Goal: Task Accomplishment & Management: Complete application form

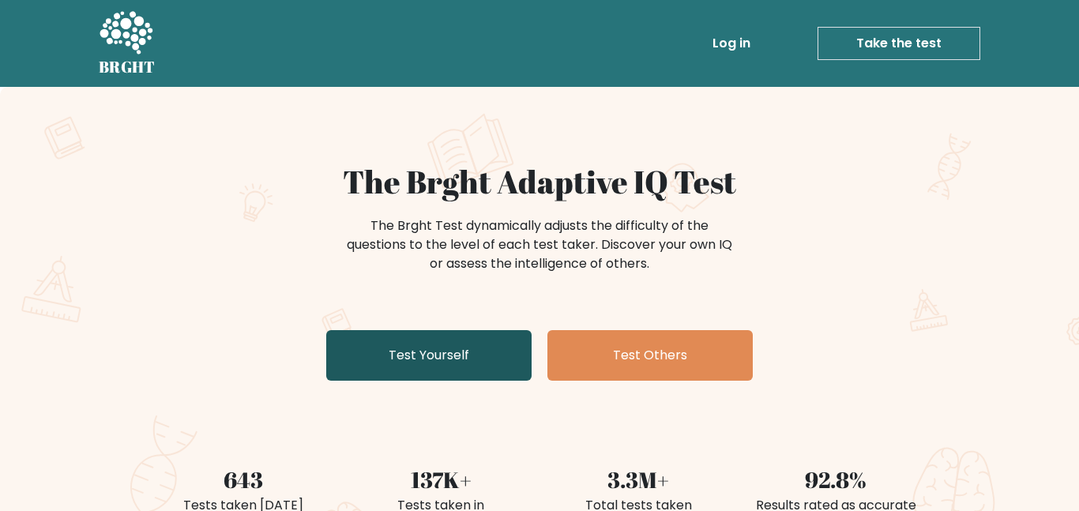
click at [439, 360] on link "Test Yourself" at bounding box center [428, 355] width 205 height 51
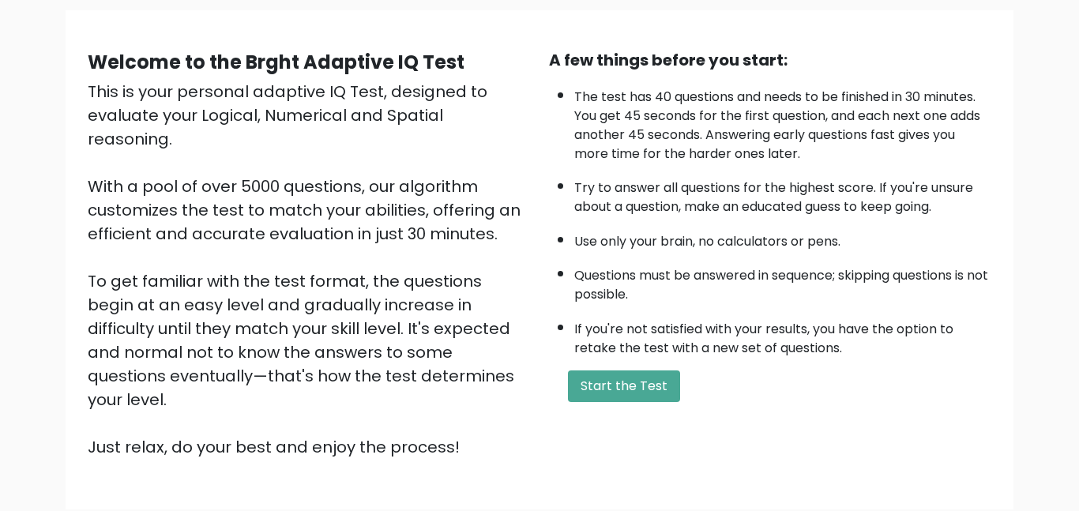
scroll to position [126, 0]
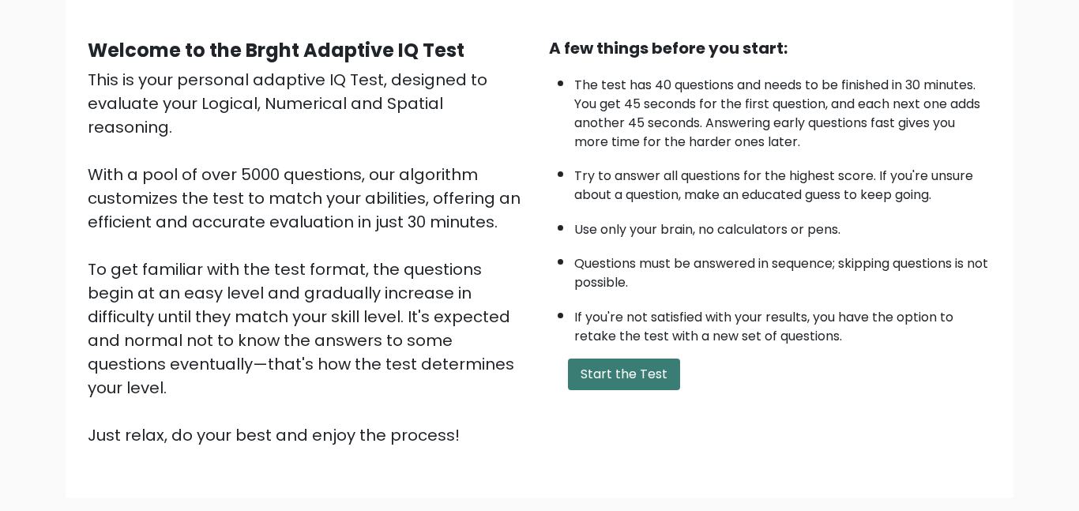
click at [647, 375] on button "Start the Test" at bounding box center [624, 375] width 112 height 32
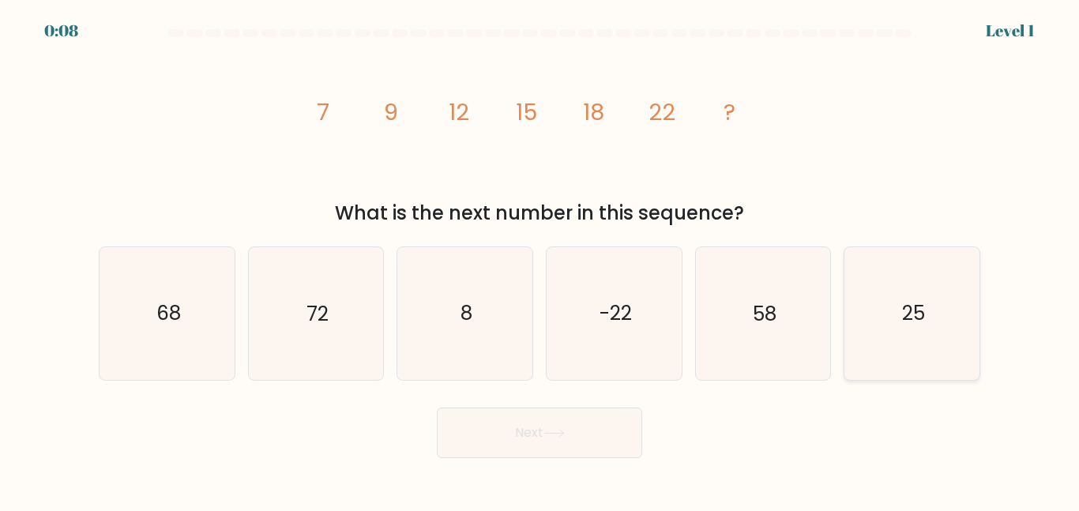
click at [906, 288] on icon "25" at bounding box center [912, 313] width 132 height 132
click at [540, 260] on input "f. 25" at bounding box center [540, 258] width 1 height 4
radio input "true"
click at [631, 439] on button "Next" at bounding box center [539, 433] width 205 height 51
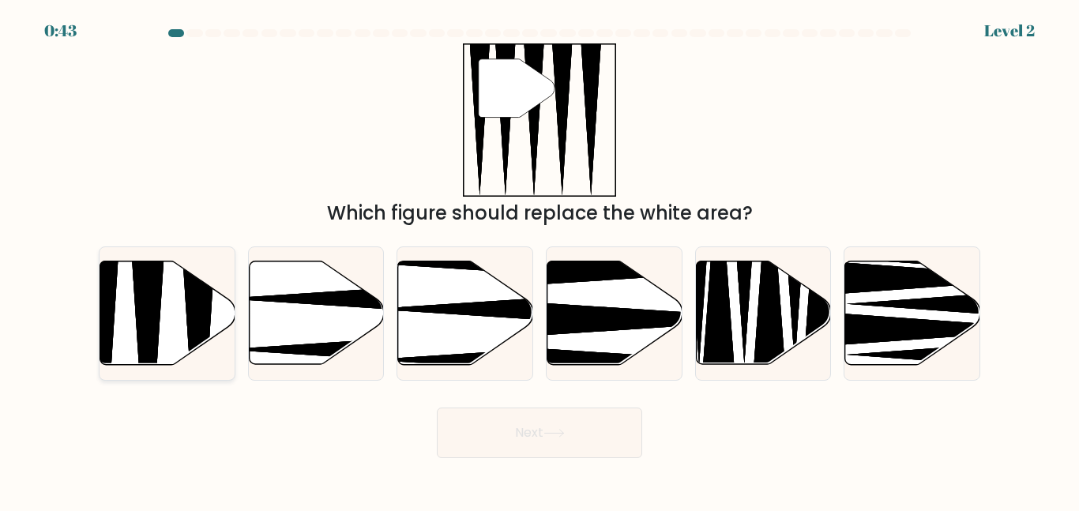
click at [214, 307] on icon at bounding box center [167, 314] width 135 height 104
click at [540, 260] on input "a." at bounding box center [540, 258] width 1 height 4
radio input "true"
click at [575, 438] on button "Next" at bounding box center [539, 433] width 205 height 51
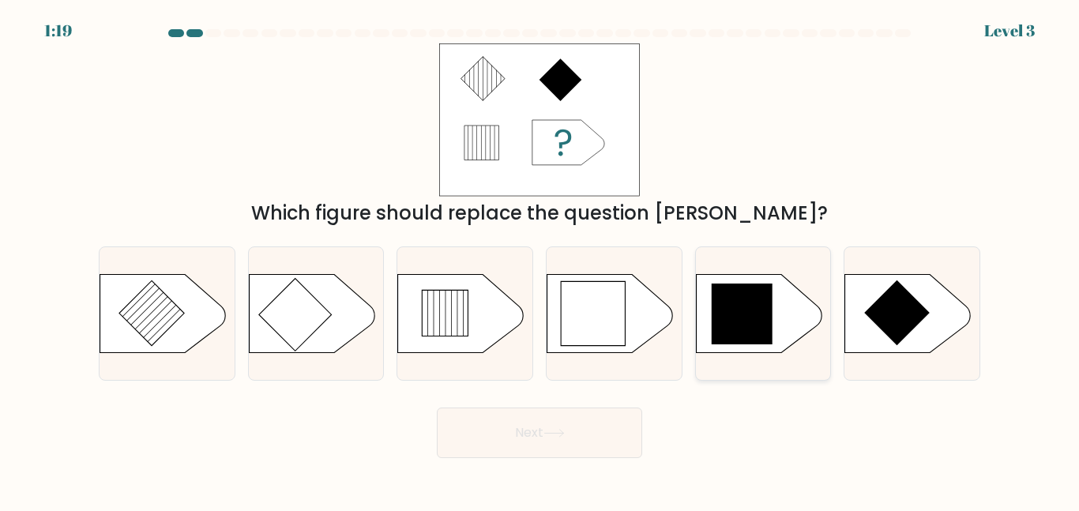
click at [779, 337] on icon at bounding box center [759, 313] width 126 height 79
click at [540, 260] on input "e." at bounding box center [540, 258] width 1 height 4
radio input "true"
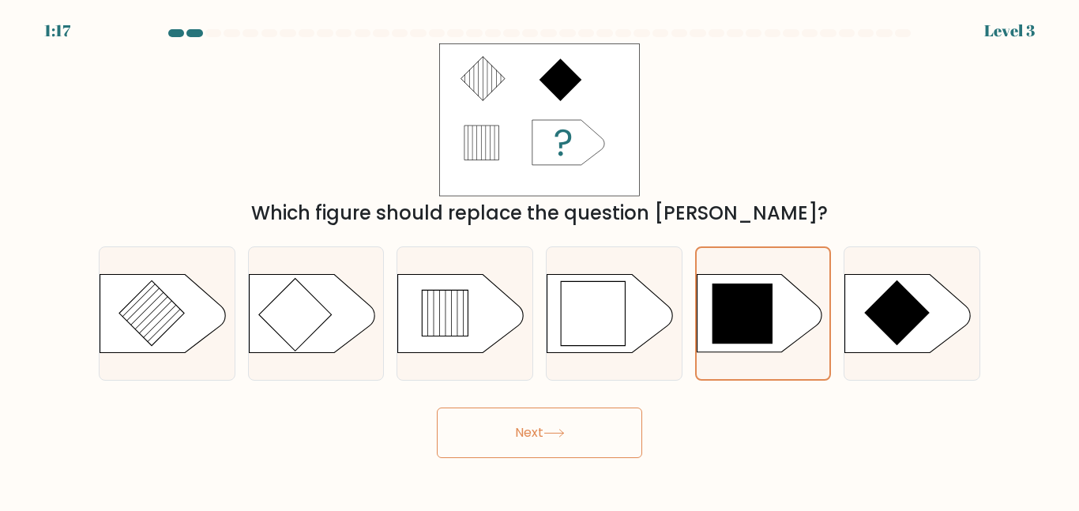
click at [563, 417] on button "Next" at bounding box center [539, 433] width 205 height 51
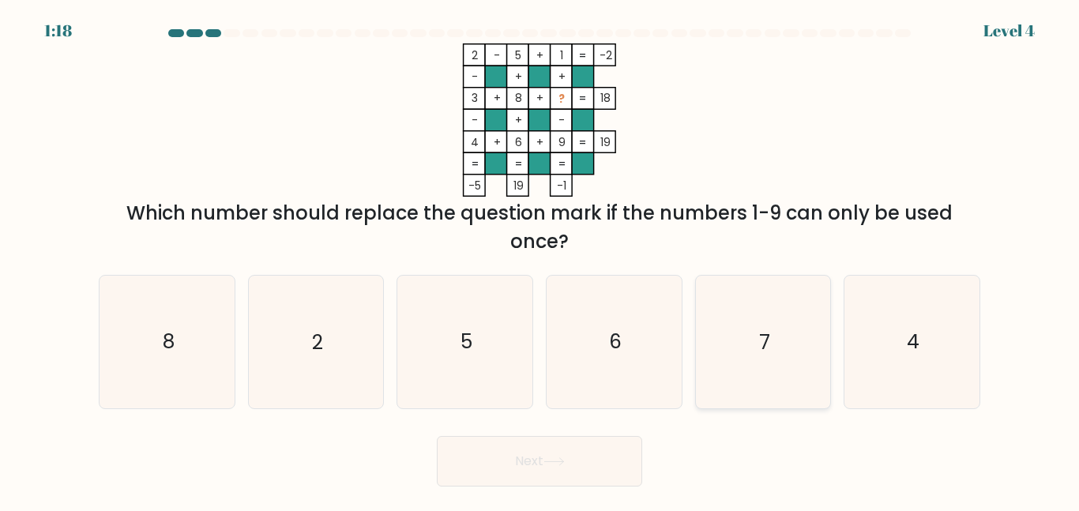
click at [758, 389] on icon "7" at bounding box center [763, 342] width 132 height 132
click at [540, 260] on input "e. 7" at bounding box center [540, 258] width 1 height 4
radio input "true"
click at [572, 488] on body "1:17 Level 4" at bounding box center [539, 255] width 1079 height 511
click at [573, 466] on button "Next" at bounding box center [539, 461] width 205 height 51
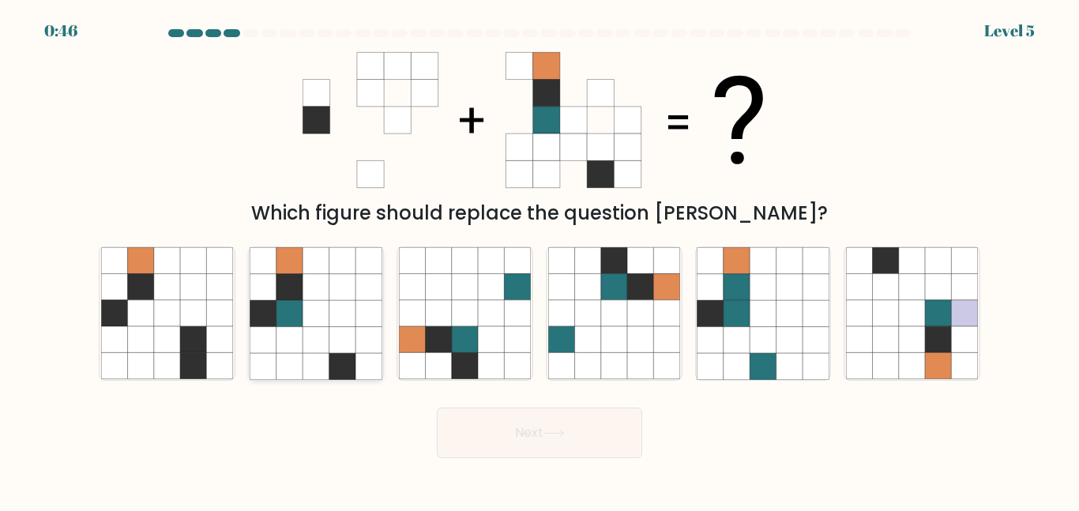
click at [327, 333] on icon at bounding box center [316, 340] width 26 height 26
click at [540, 260] on input "b." at bounding box center [540, 258] width 1 height 4
radio input "true"
click at [521, 416] on button "Next" at bounding box center [539, 433] width 205 height 51
